Goal: Task Accomplishment & Management: Manage account settings

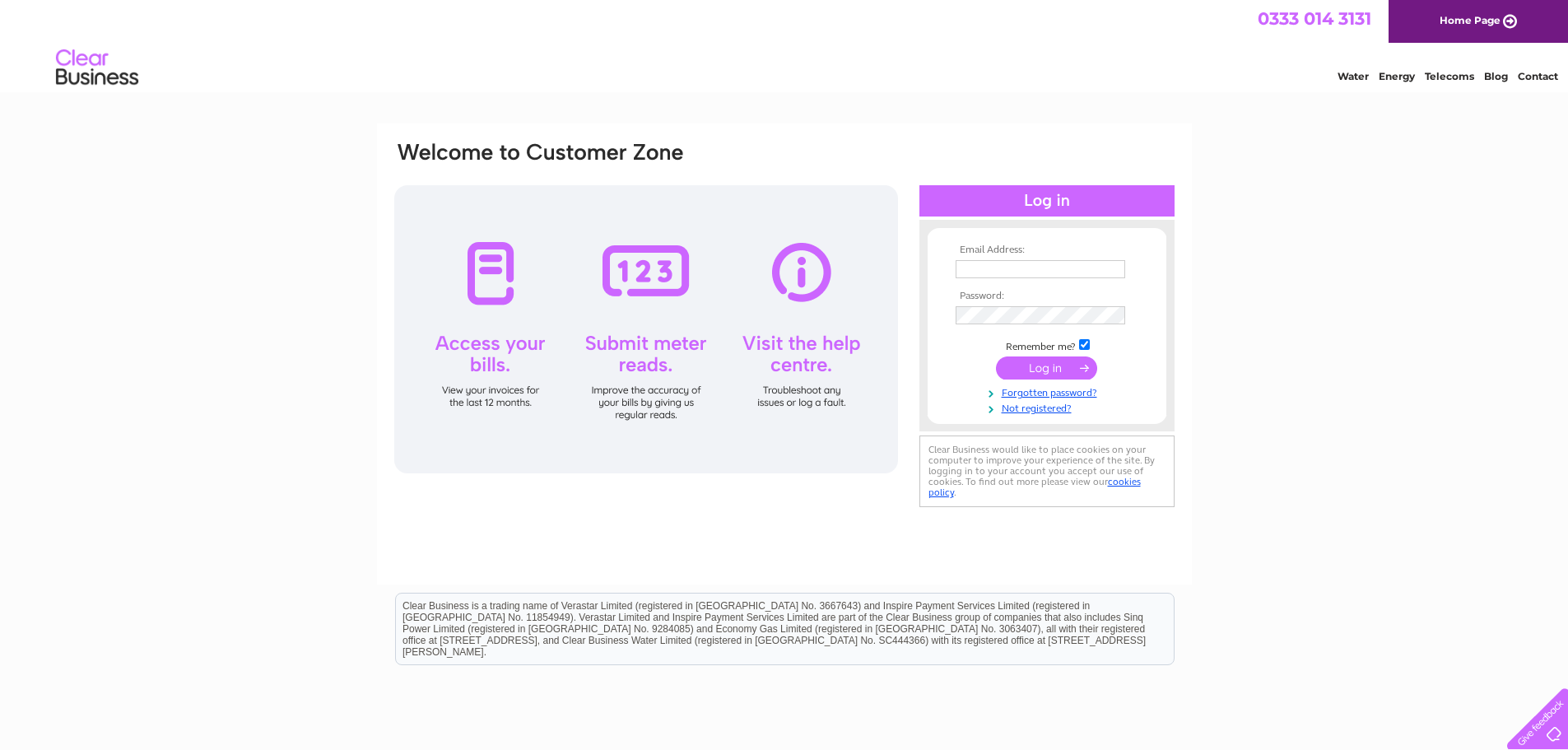
type input "govanaccounts@yahoo.com"
click at [1037, 369] on input "submit" at bounding box center [1046, 368] width 101 height 23
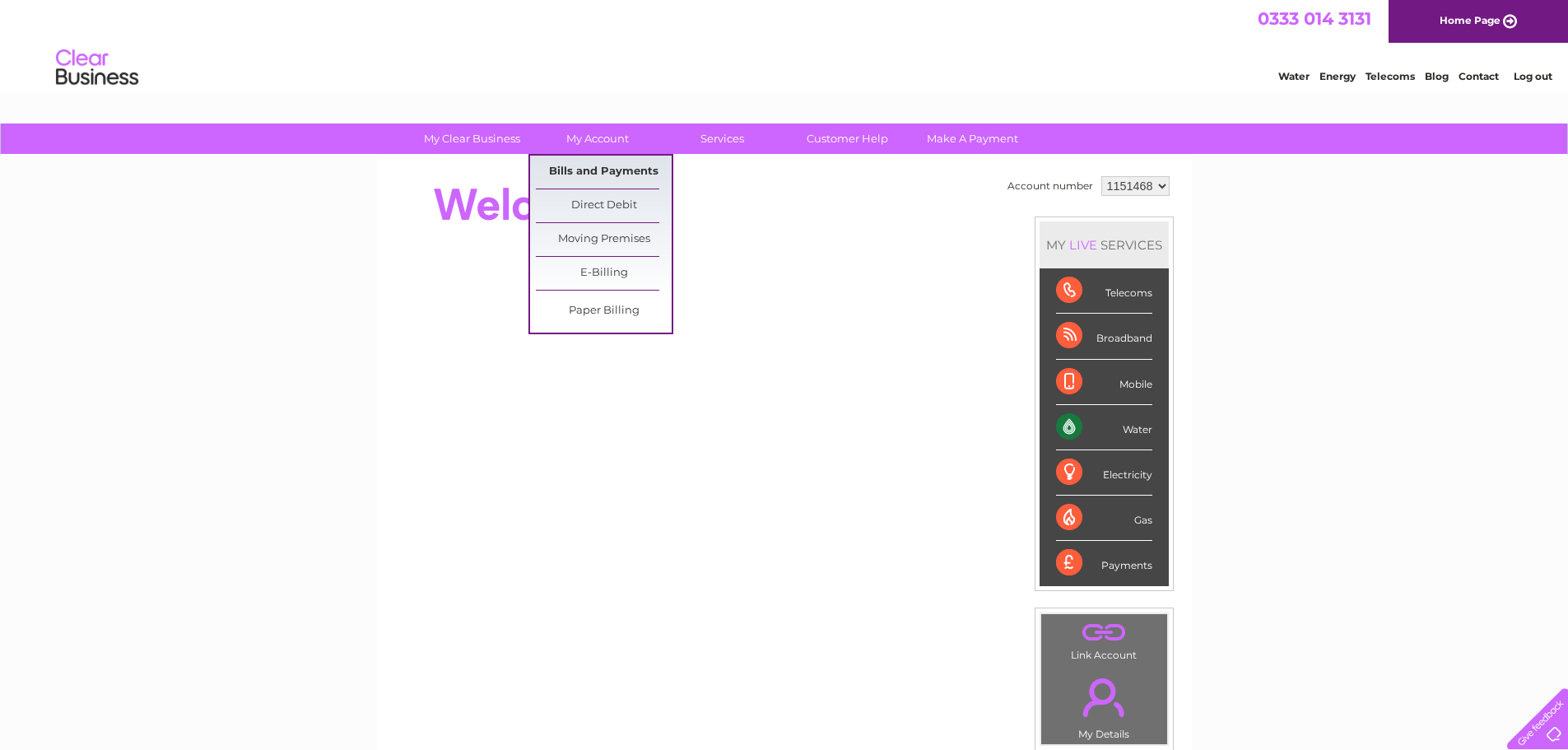
click at [587, 175] on link "Bills and Payments" at bounding box center [604, 172] width 135 height 33
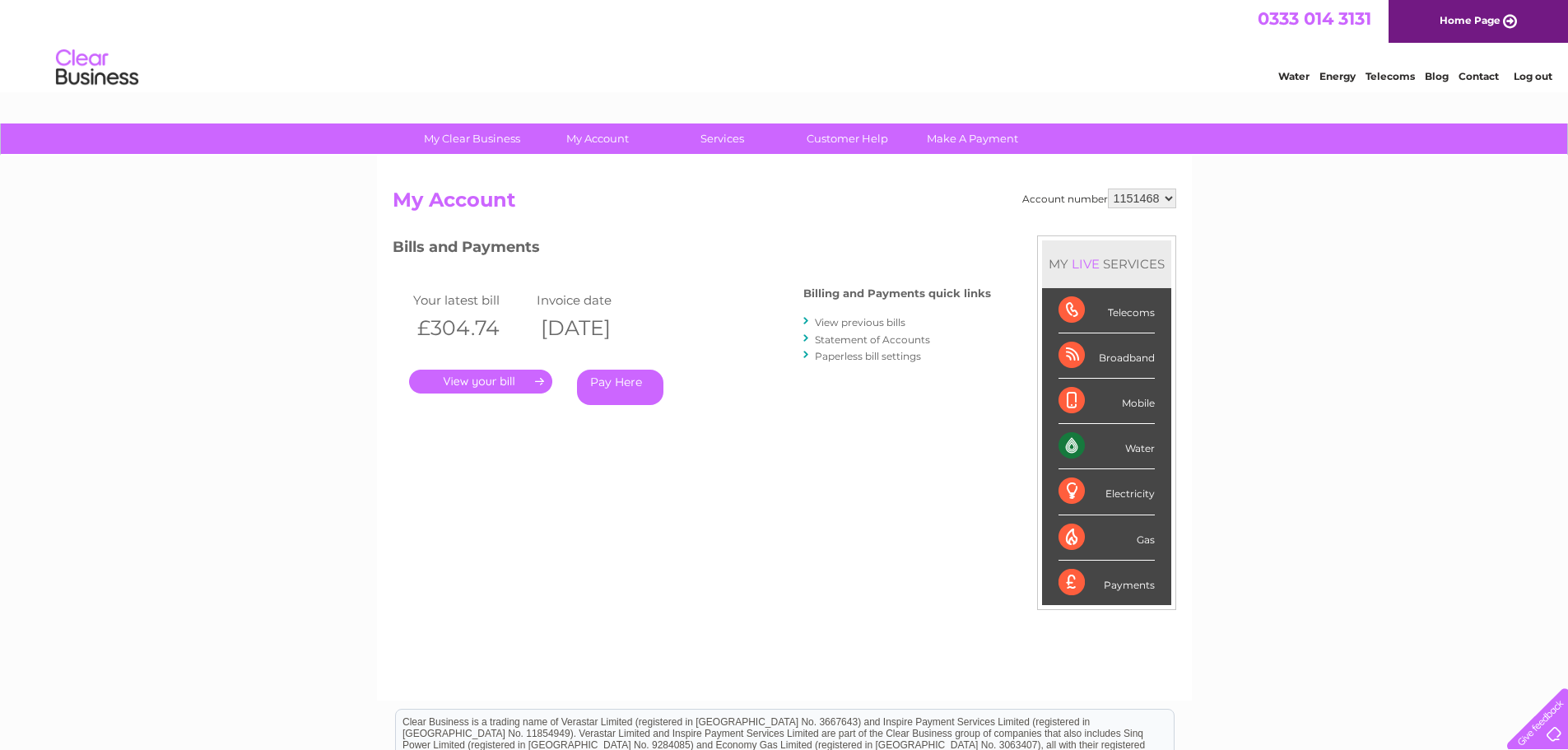
click at [498, 385] on link "." at bounding box center [481, 381] width 143 height 24
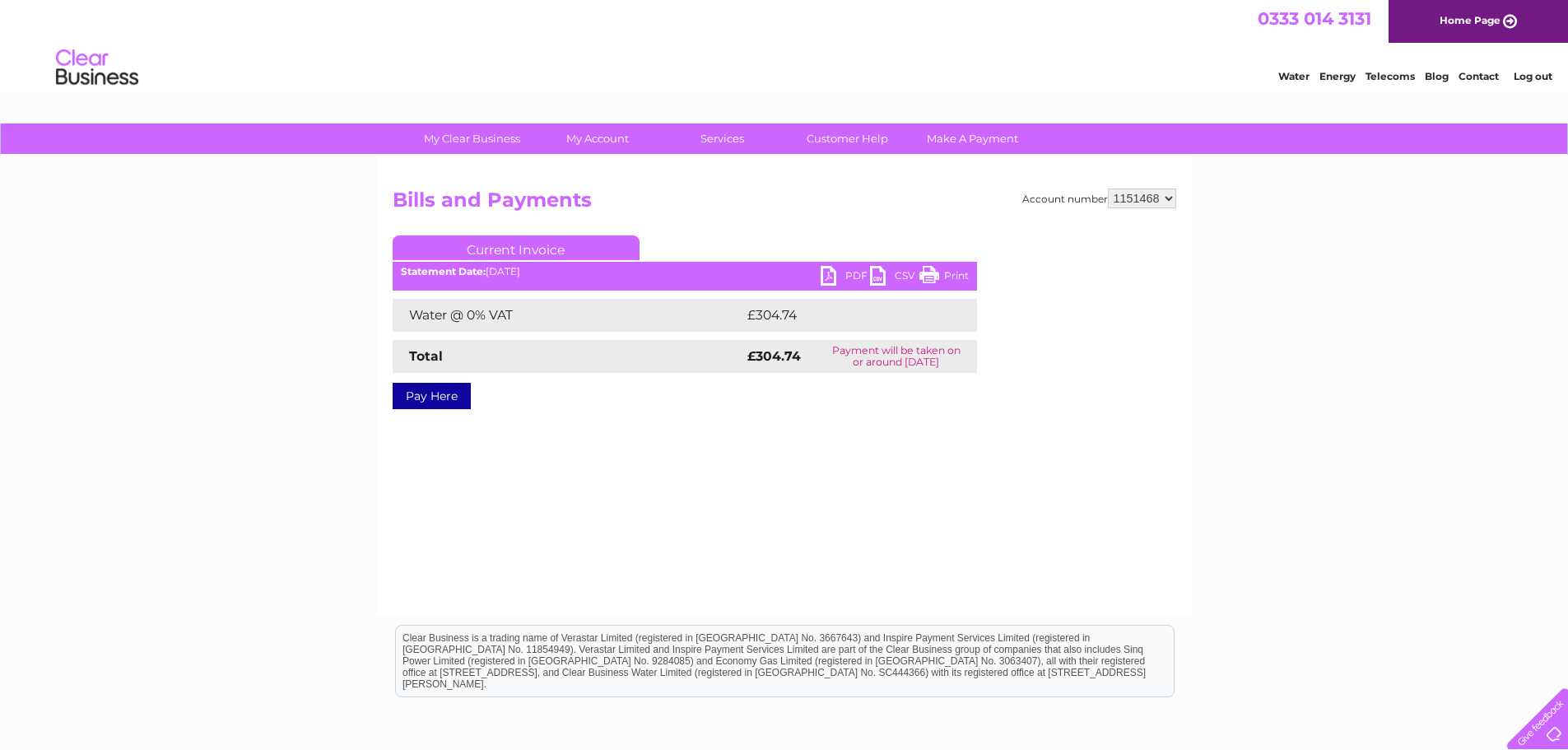
click at [821, 273] on link "PDF" at bounding box center [845, 278] width 50 height 24
drag, startPoint x: 1526, startPoint y: 74, endPoint x: 1481, endPoint y: 80, distance: 45.4
click at [1526, 74] on link "Log out" at bounding box center [1533, 75] width 39 height 12
